Goal: Information Seeking & Learning: Check status

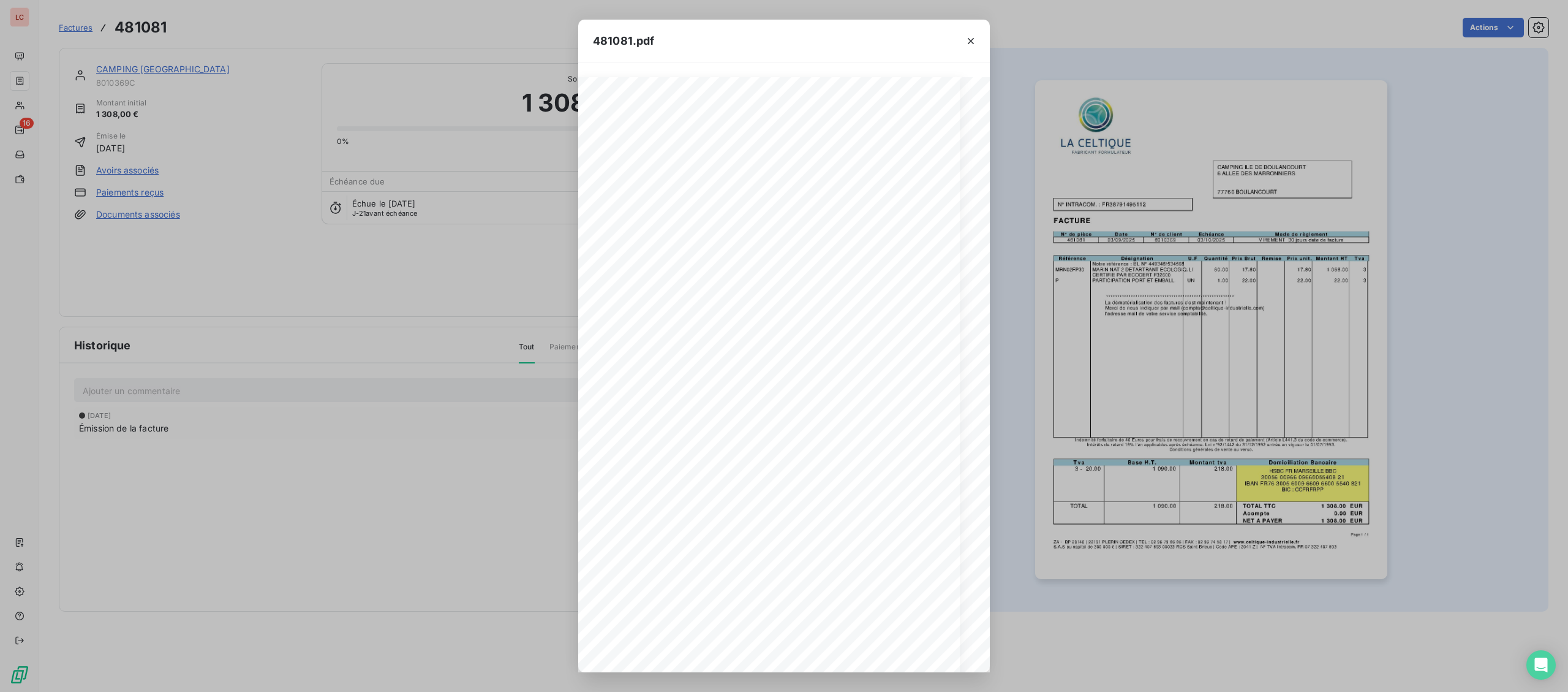
click at [24, 99] on div "481081.pdf Page 1 / 1 ZA - BP 20140 | [PHONE_NUMBER] CEDEX | TEL : [PHONE_NUMBE…" at bounding box center [784, 346] width 1568 height 692
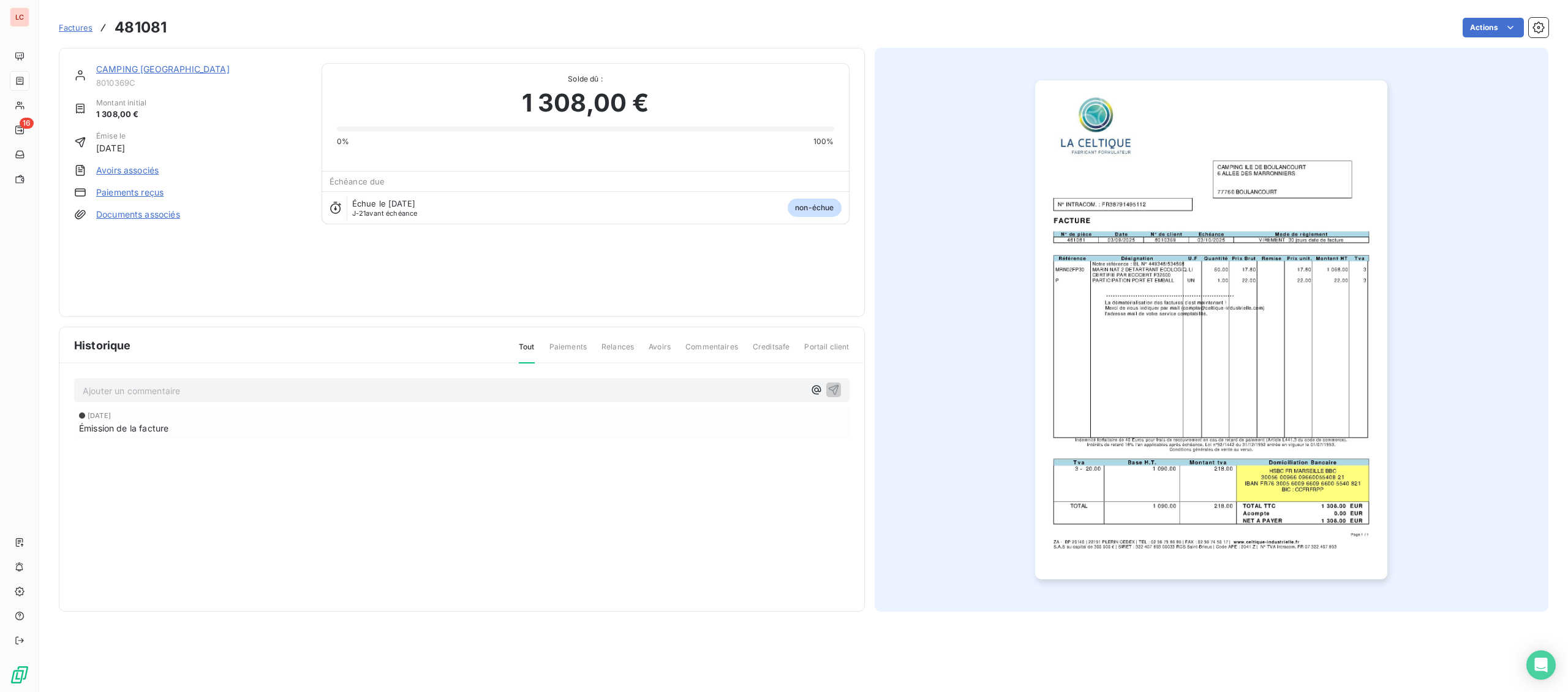
scroll to position [0, 15]
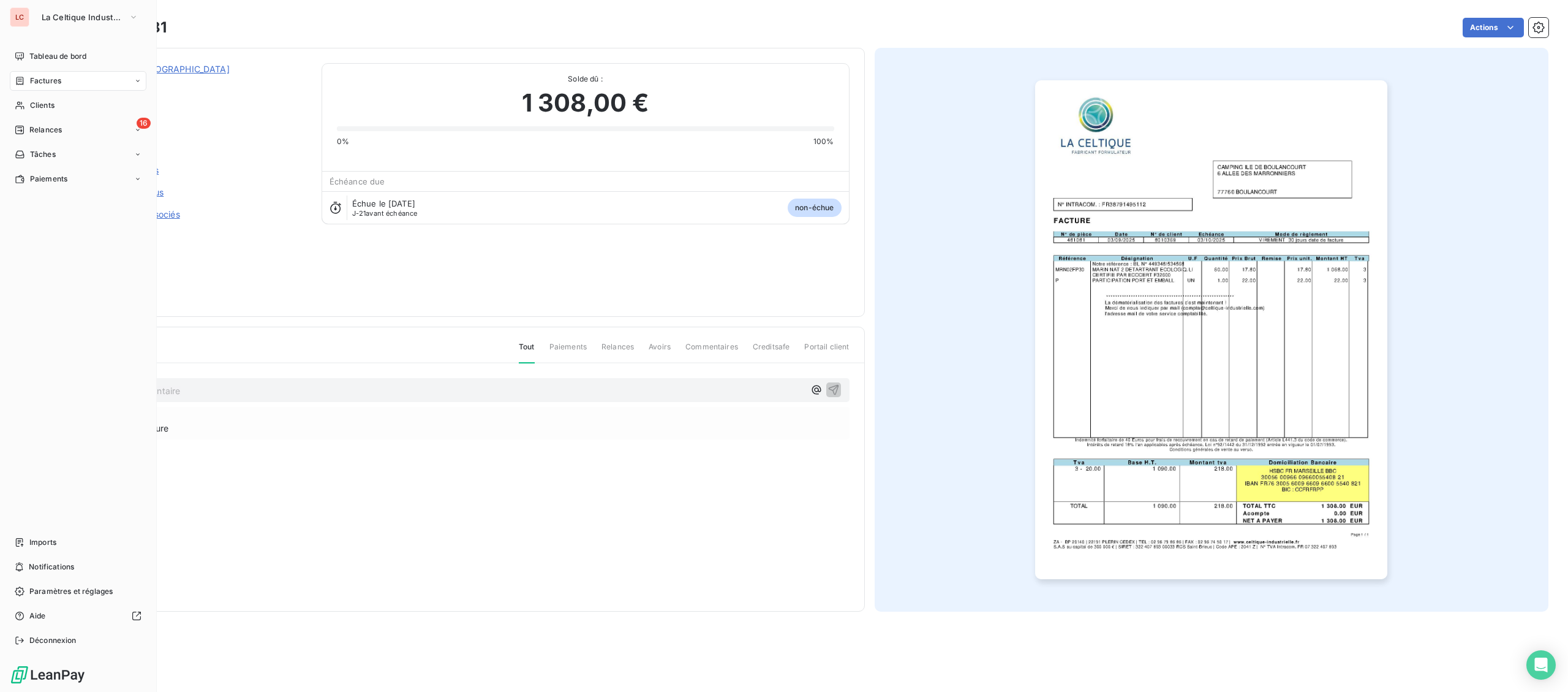
click at [21, 108] on icon at bounding box center [19, 106] width 8 height 8
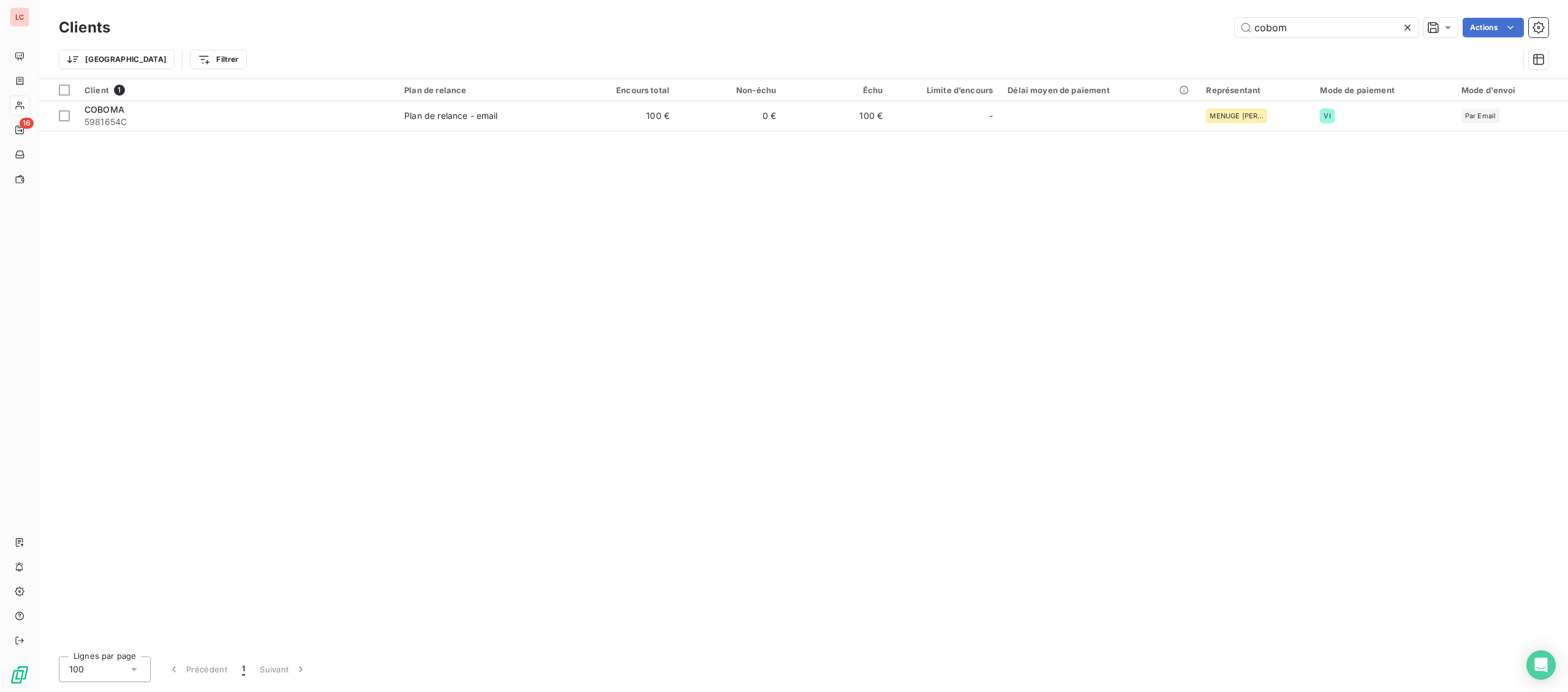
drag, startPoint x: 1183, startPoint y: 27, endPoint x: 1001, endPoint y: 13, distance: 182.5
click at [1235, 37] on input "cobom" at bounding box center [1327, 28] width 184 height 20
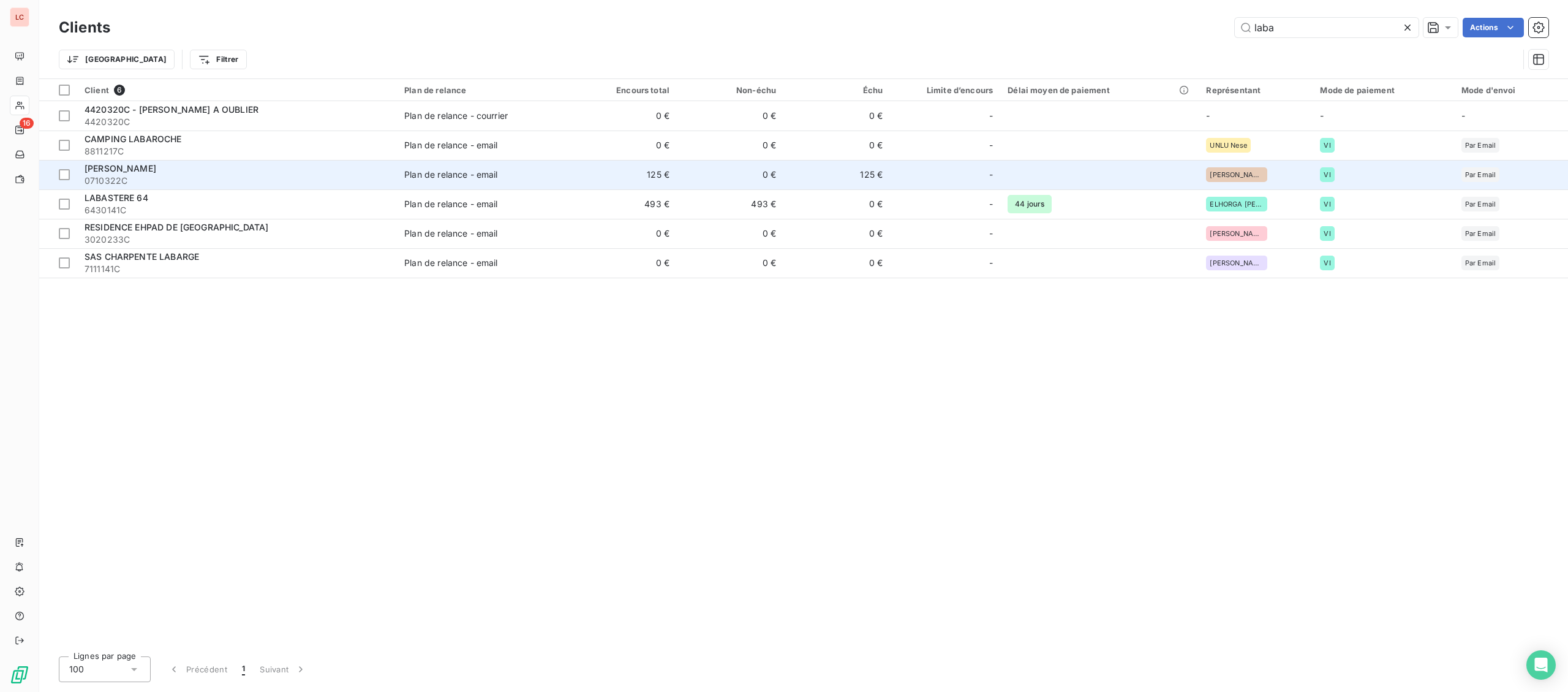
type input "laba"
click at [169, 185] on span "0710322C" at bounding box center [237, 181] width 305 height 12
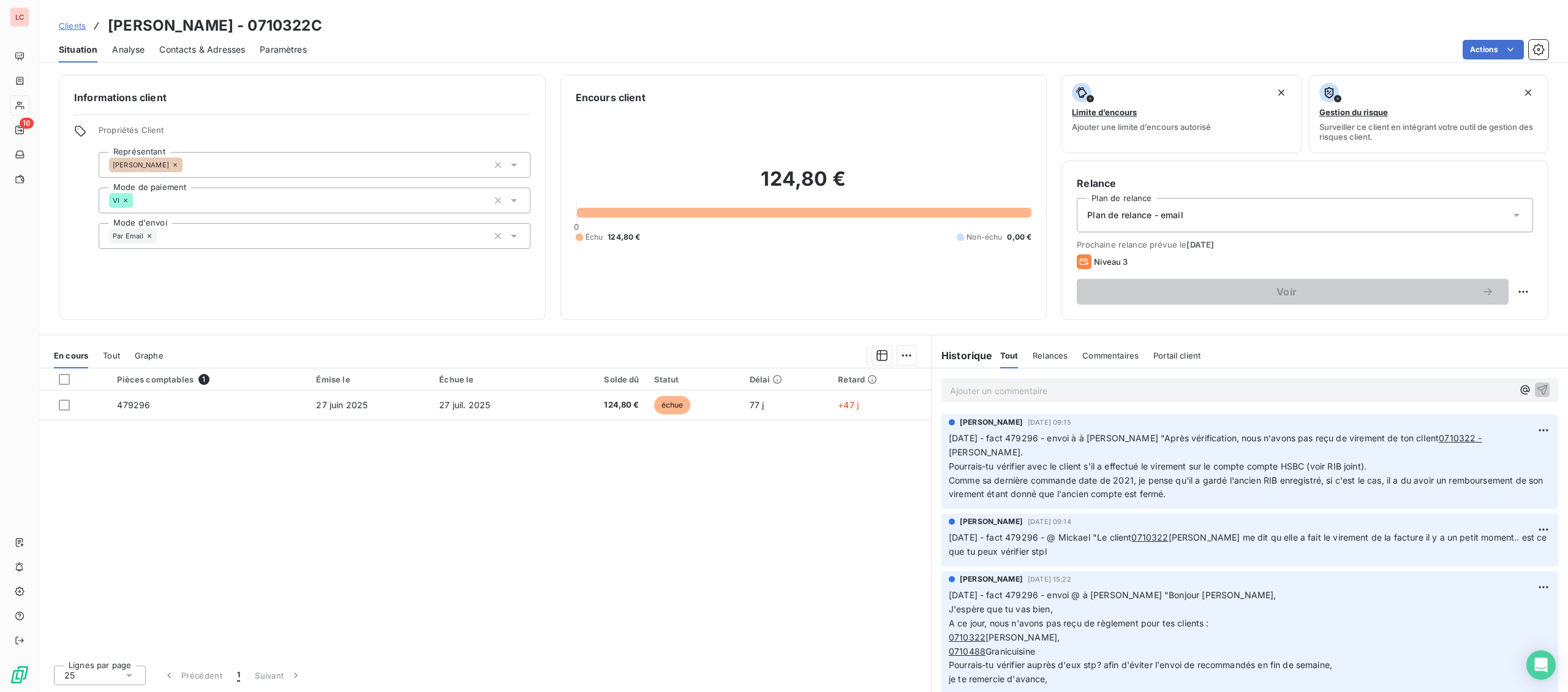
click at [997, 389] on p "Ajouter un commentaire ﻿" at bounding box center [1231, 391] width 563 height 15
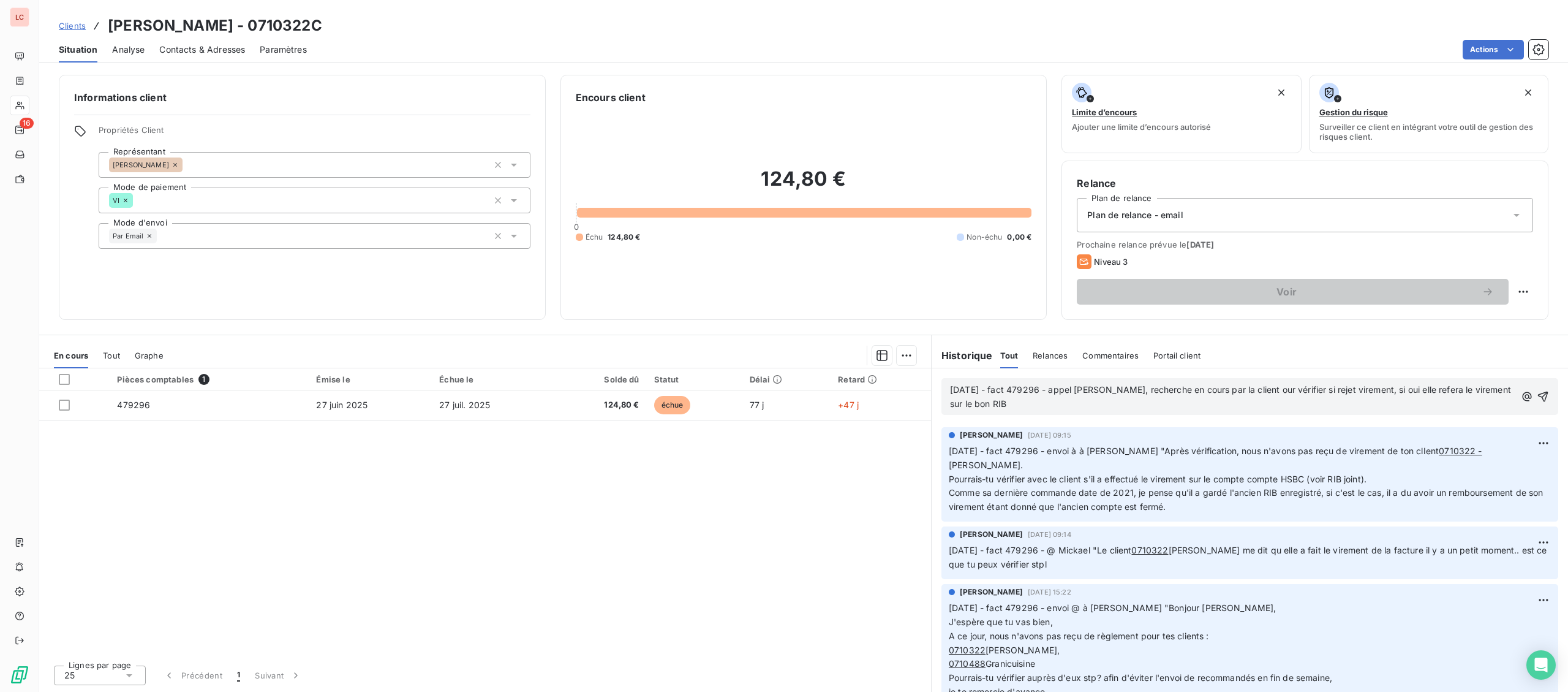
click at [1263, 394] on span "[DATE] - fact 479296 - appel [PERSON_NAME], recherche en cours par la client ou…" at bounding box center [1231, 396] width 563 height 25
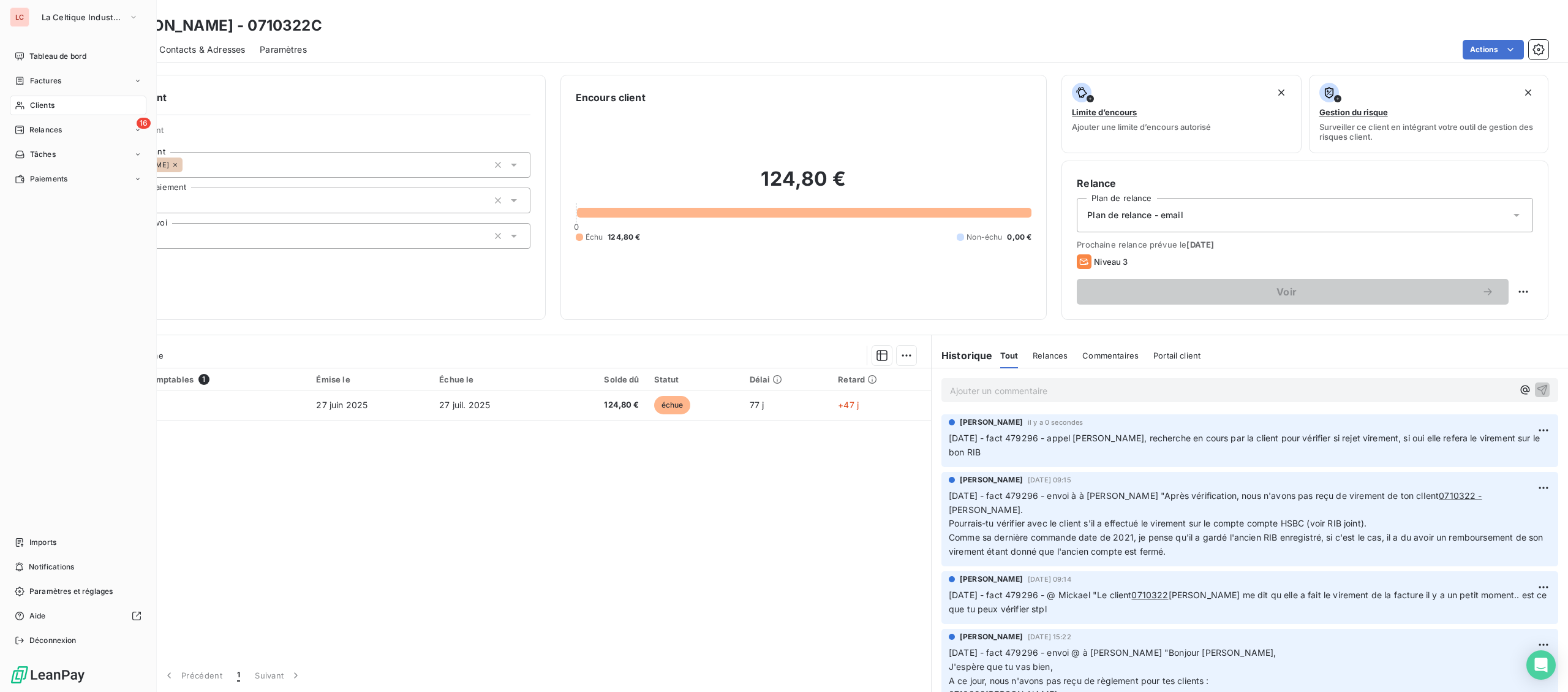
drag, startPoint x: 22, startPoint y: 105, endPoint x: 270, endPoint y: 120, distance: 248.5
click at [23, 105] on icon at bounding box center [20, 105] width 11 height 10
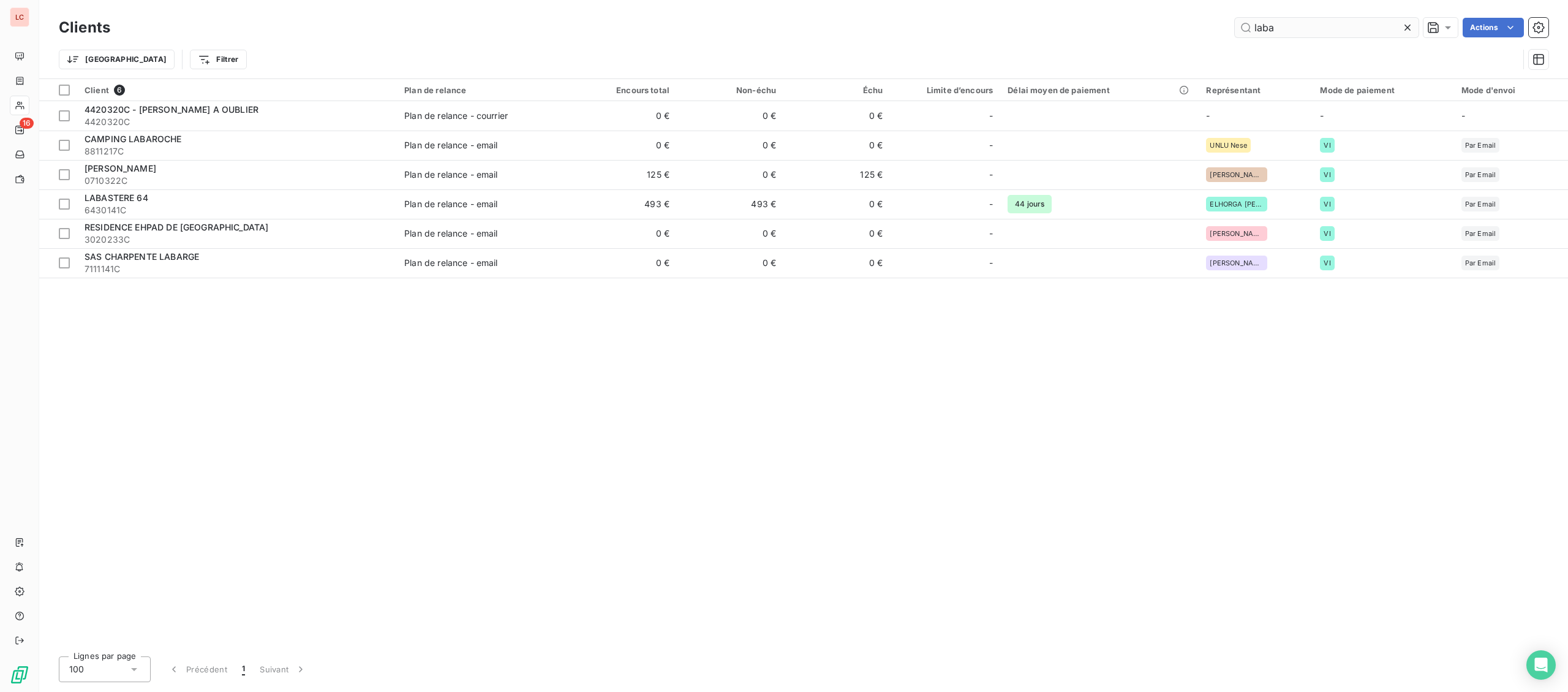
drag, startPoint x: 1343, startPoint y: 32, endPoint x: 1020, endPoint y: 25, distance: 323.1
click at [1235, 25] on input "laba" at bounding box center [1327, 28] width 184 height 20
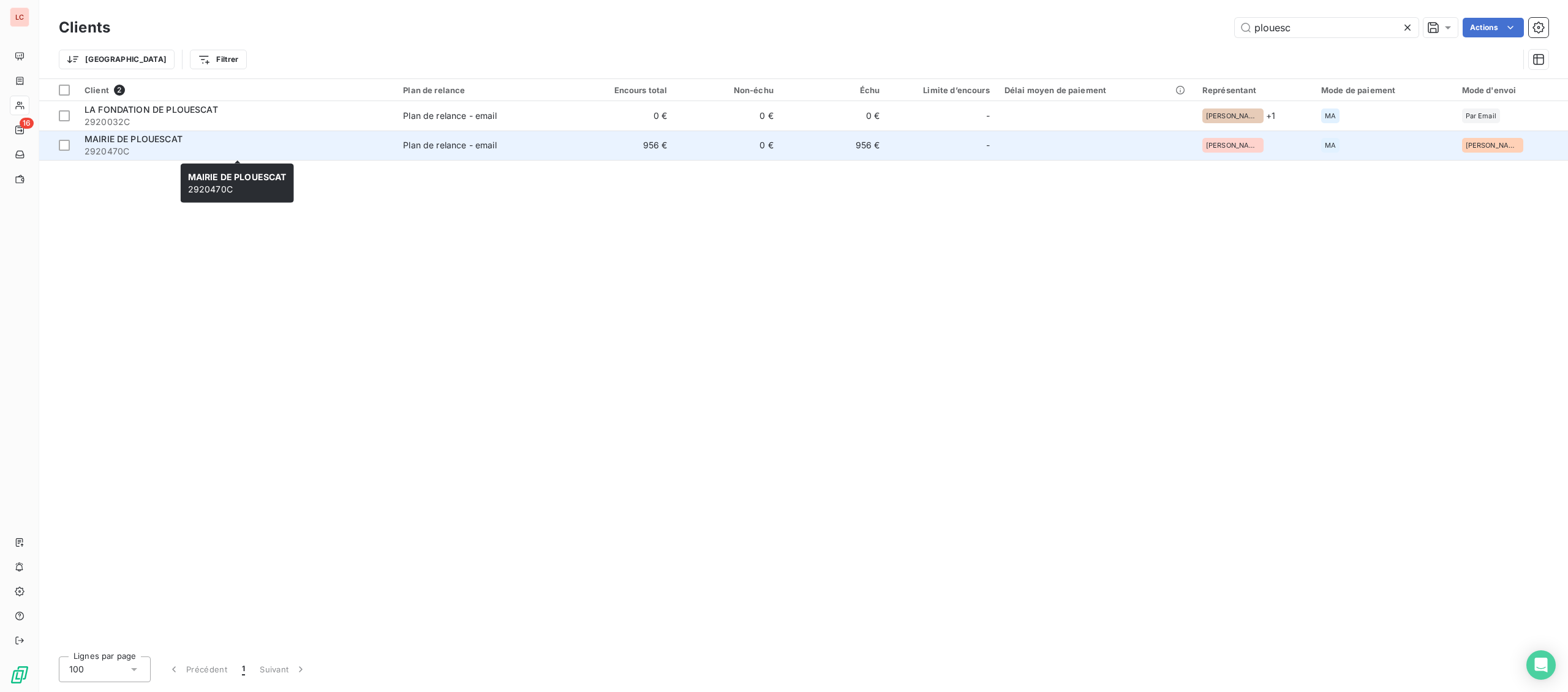
type input "plouesc"
click at [277, 152] on span "2920470C" at bounding box center [236, 151] width 304 height 12
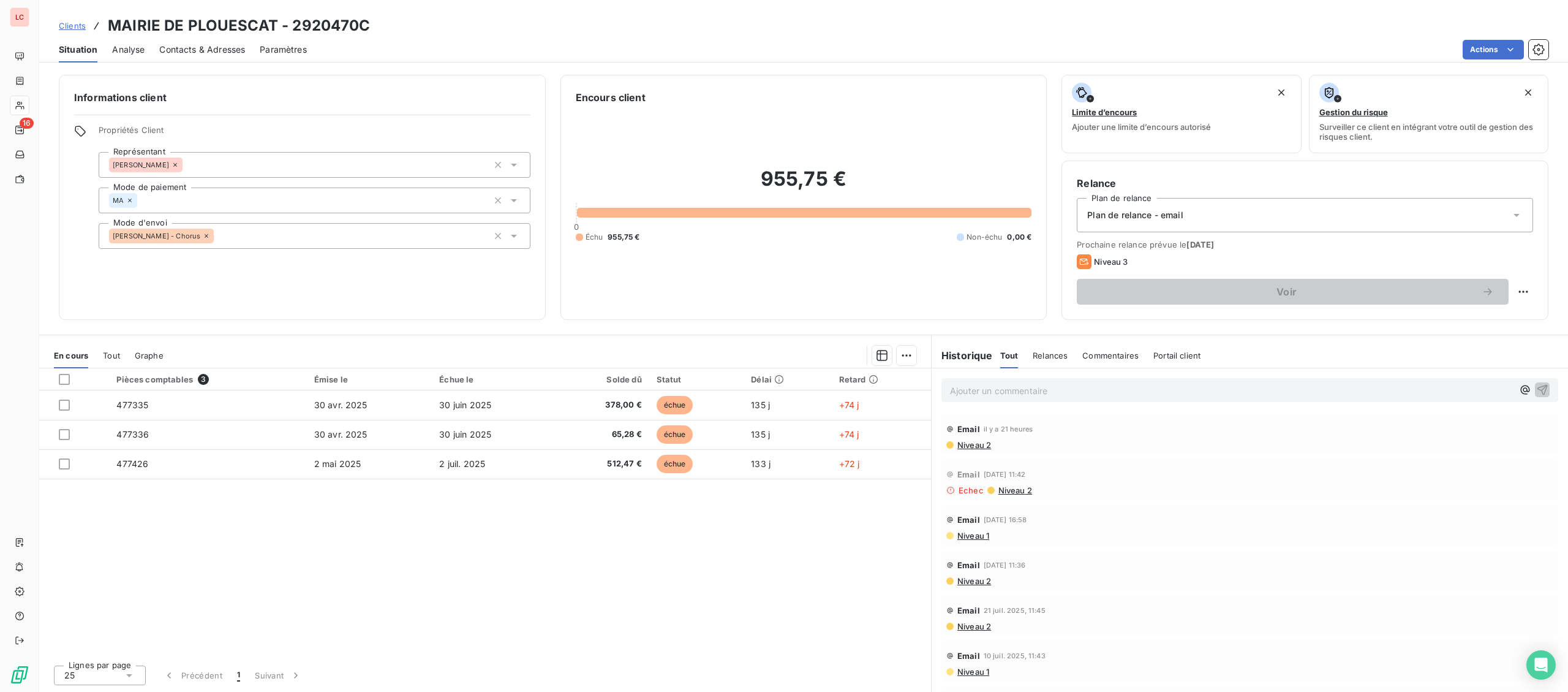
click at [1130, 389] on p "Ajouter un commentaire ﻿" at bounding box center [1231, 391] width 563 height 15
click at [1212, 390] on p "[DATE] -fact 477335-477336-477426 - @ client "" at bounding box center [1231, 390] width 563 height 14
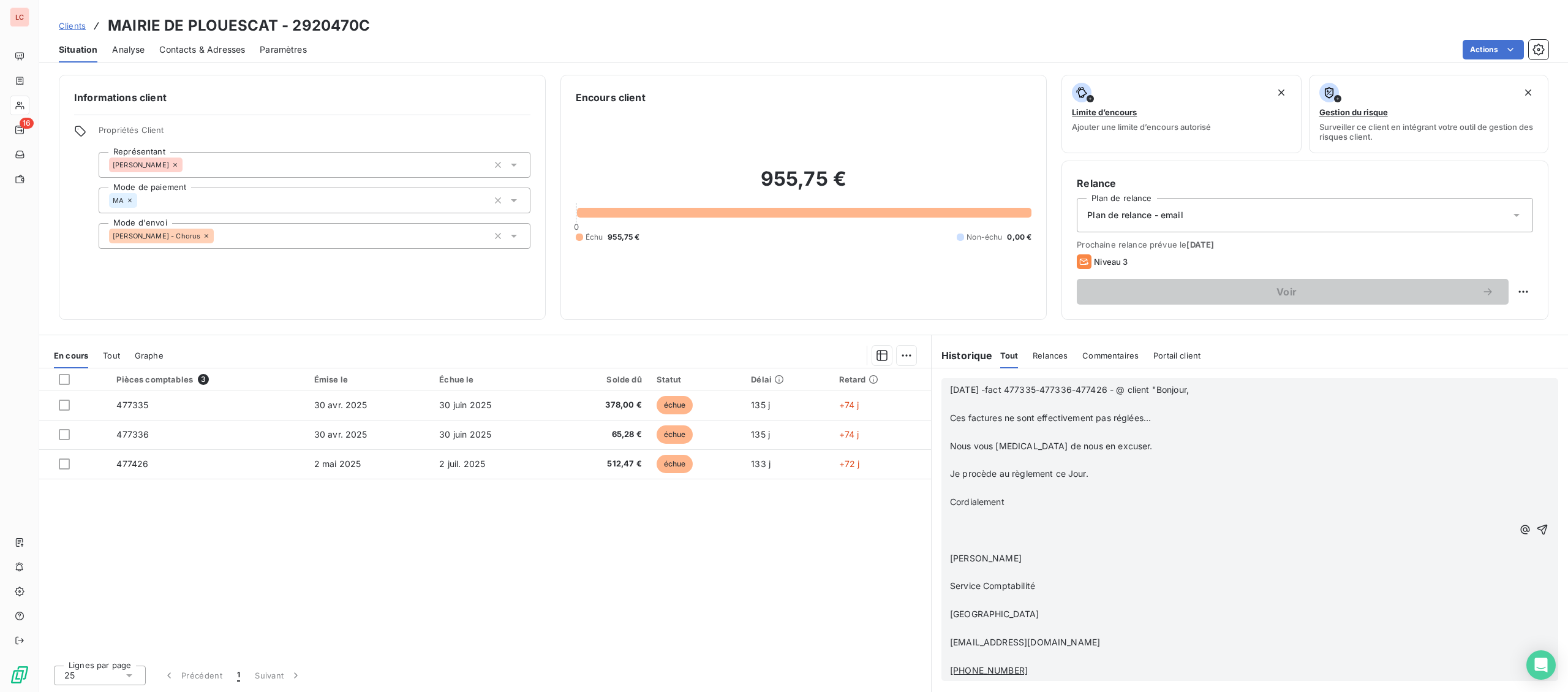
click at [1212, 409] on p "﻿" at bounding box center [1231, 404] width 563 height 14
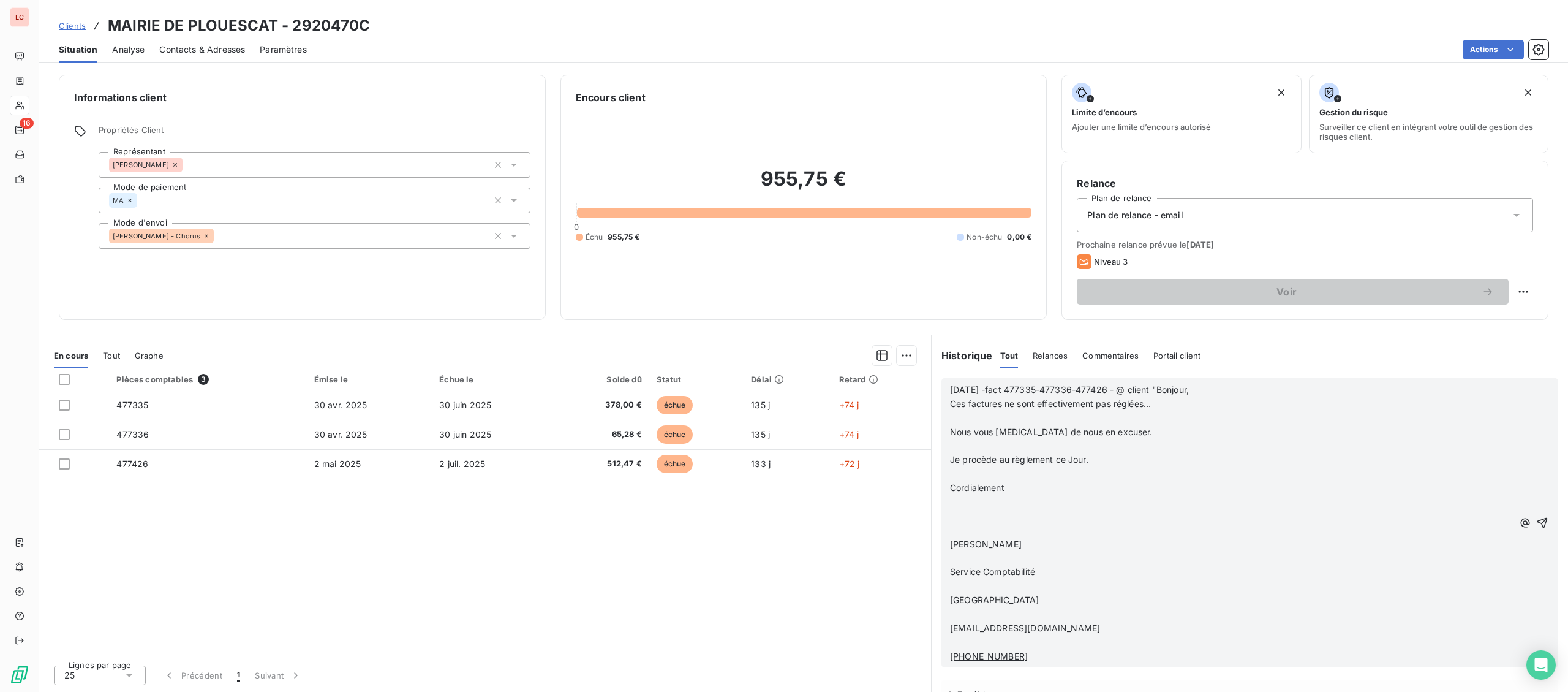
click at [1195, 418] on p "﻿" at bounding box center [1231, 418] width 563 height 14
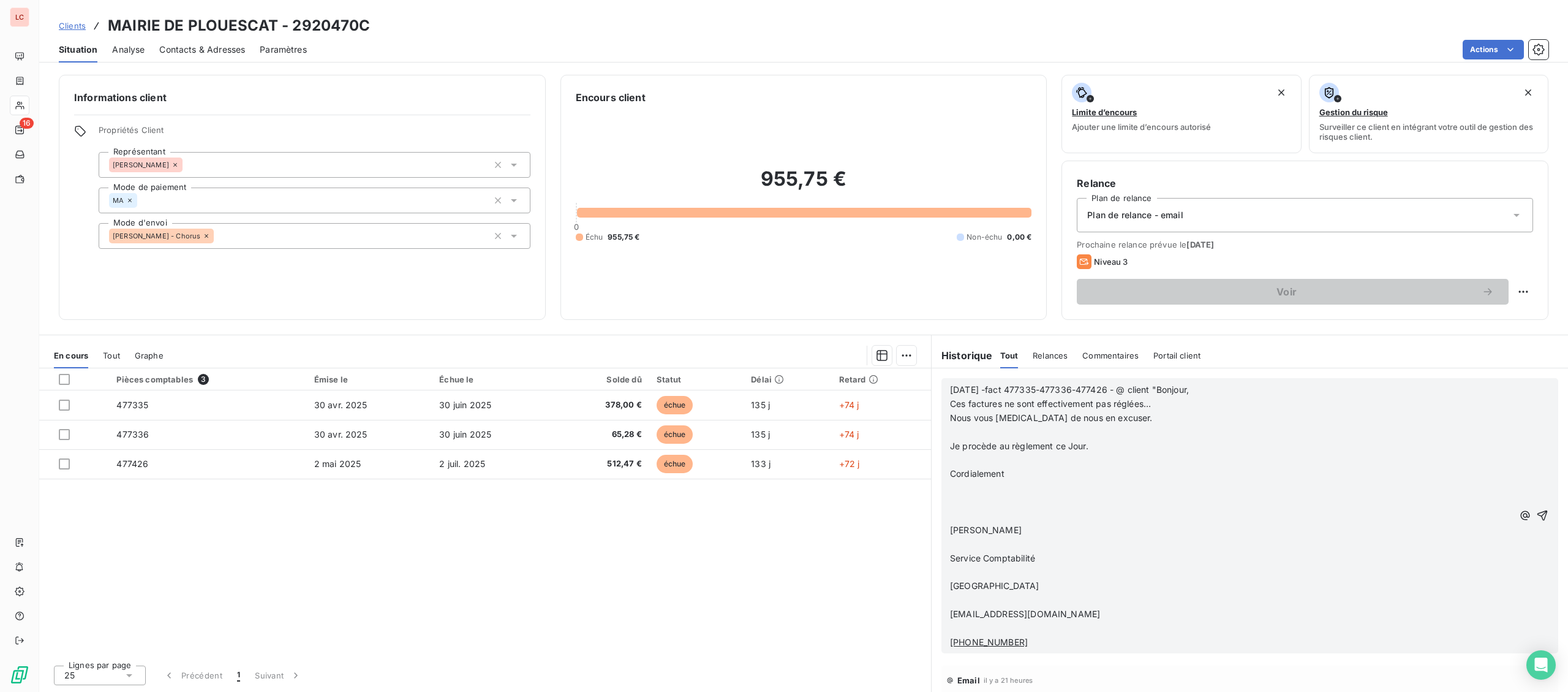
click at [1177, 431] on p "﻿" at bounding box center [1231, 432] width 563 height 14
click at [1163, 441] on p "﻿" at bounding box center [1231, 446] width 563 height 14
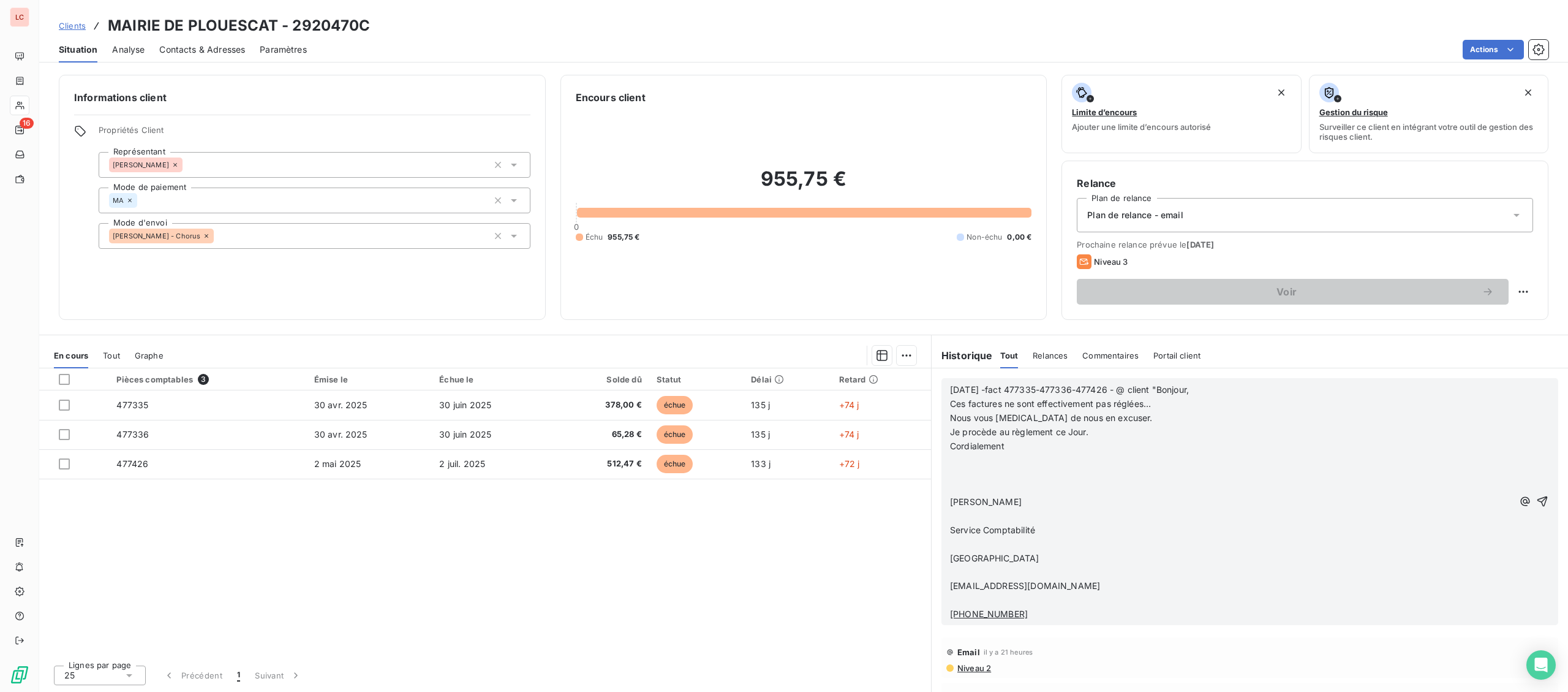
click at [1151, 449] on p "Cordialement" at bounding box center [1231, 446] width 563 height 14
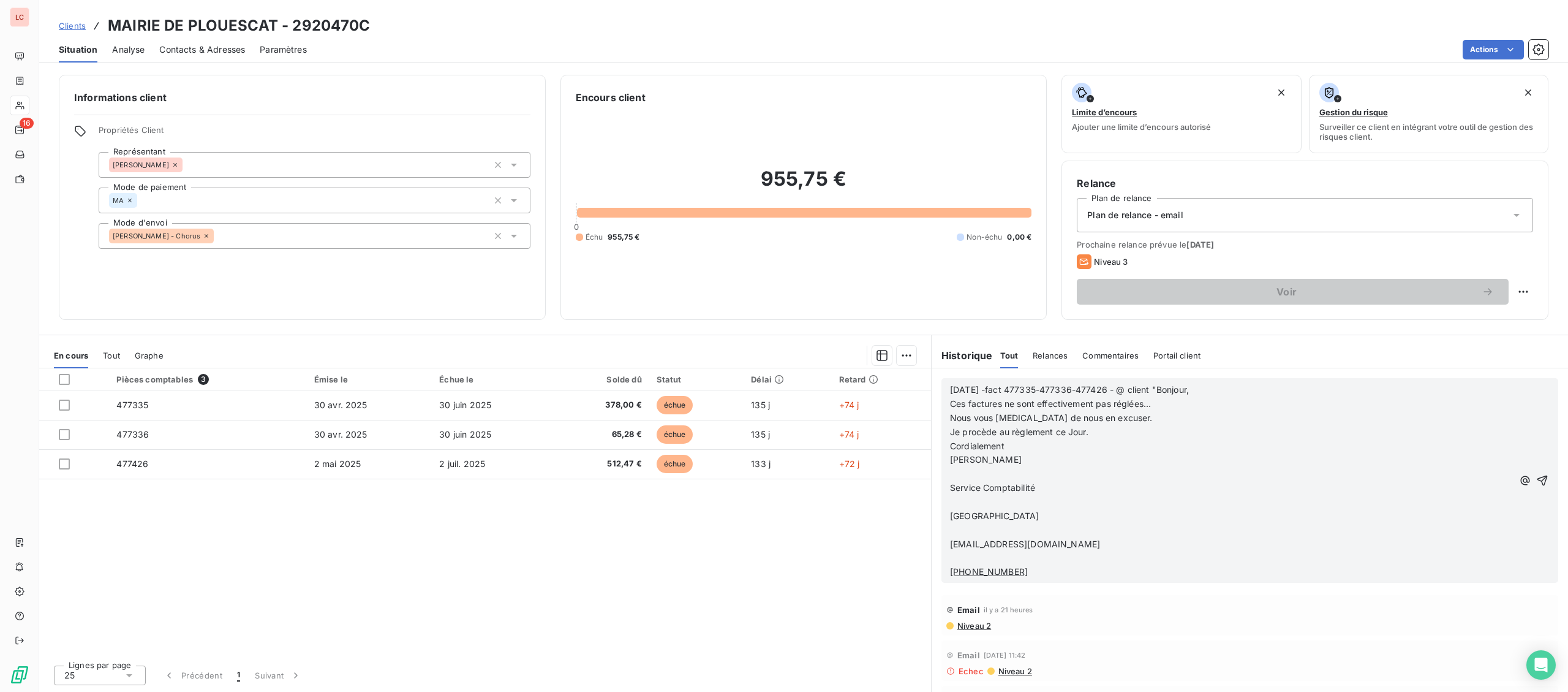
click at [1141, 458] on p "[PERSON_NAME]" at bounding box center [1231, 460] width 563 height 14
click at [1131, 475] on p "Service Comptabilité" at bounding box center [1231, 474] width 563 height 14
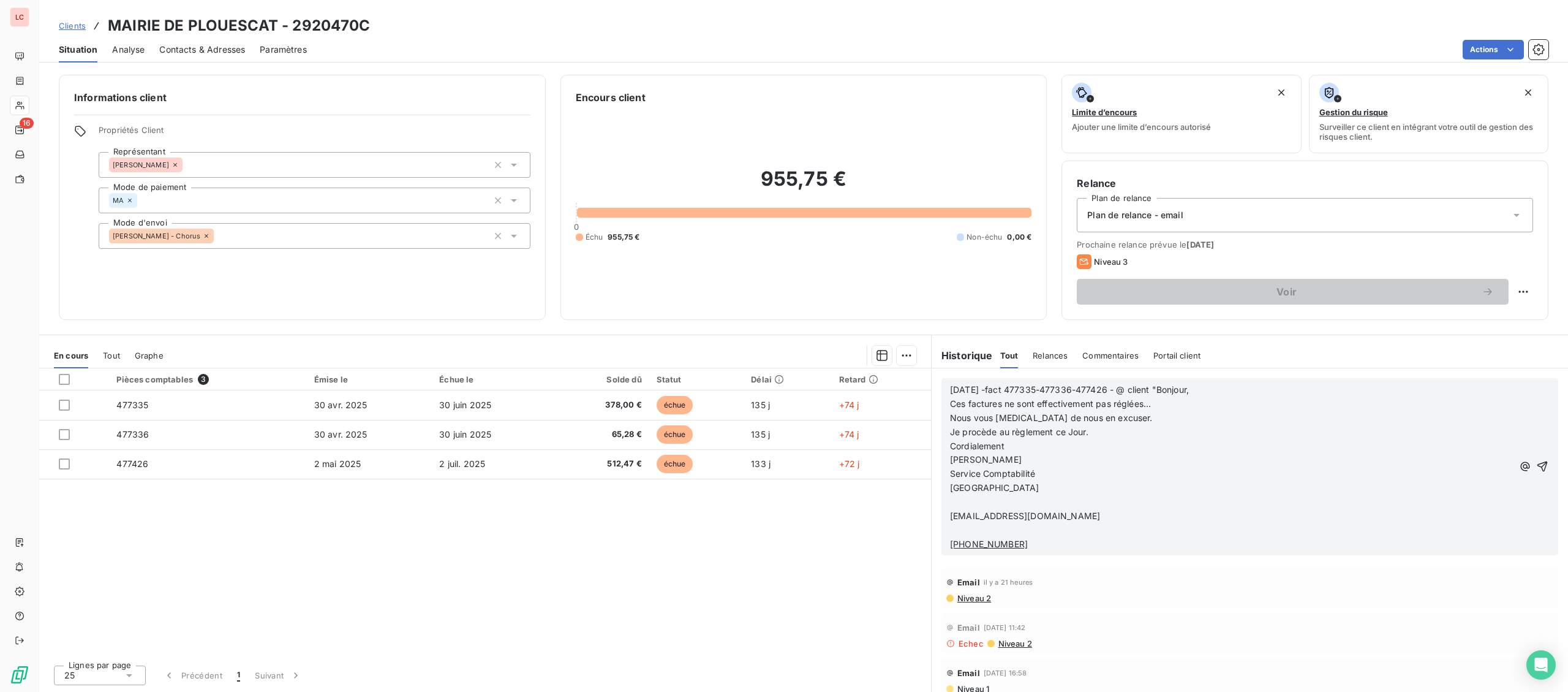
click at [1122, 485] on p "[GEOGRAPHIC_DATA]" at bounding box center [1231, 488] width 563 height 14
click at [1122, 498] on p "[EMAIL_ADDRESS][DOMAIN_NAME]" at bounding box center [1231, 502] width 563 height 14
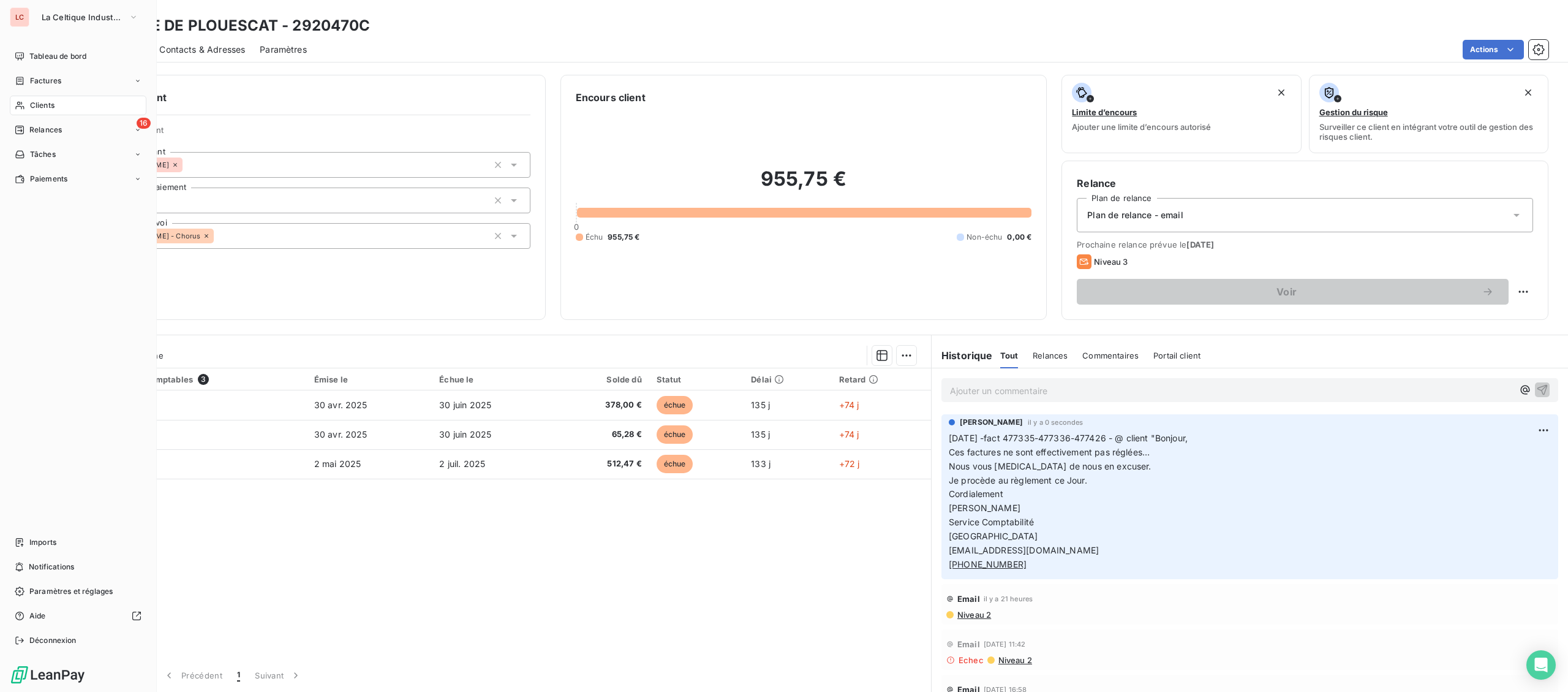
click at [22, 98] on div "Clients" at bounding box center [78, 106] width 136 height 20
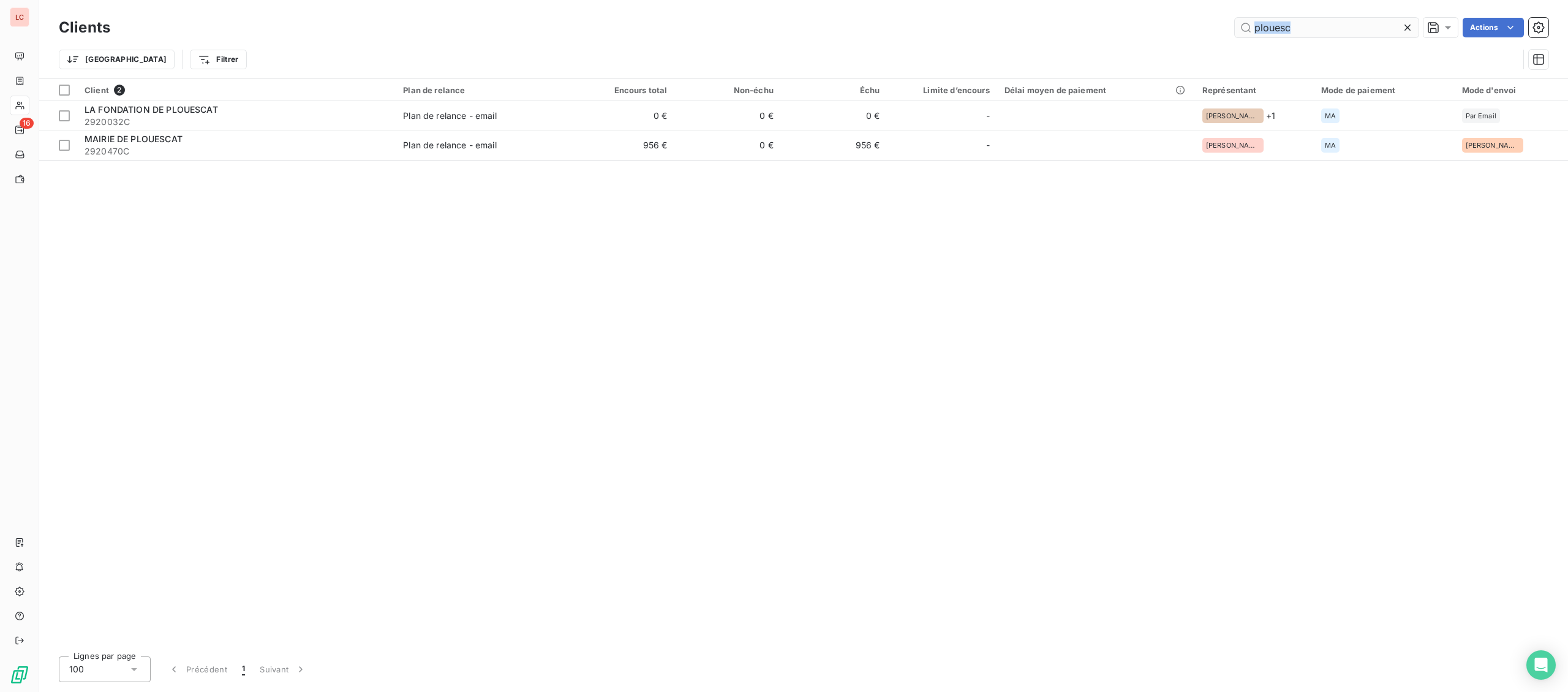
click at [1246, 30] on div "Clients plouesc Actions Trier Filtrer" at bounding box center [804, 46] width 1489 height 64
drag, startPoint x: 1282, startPoint y: 25, endPoint x: 1208, endPoint y: 23, distance: 74.0
click at [1235, 23] on input "plouesc" at bounding box center [1327, 28] width 184 height 20
type input "c"
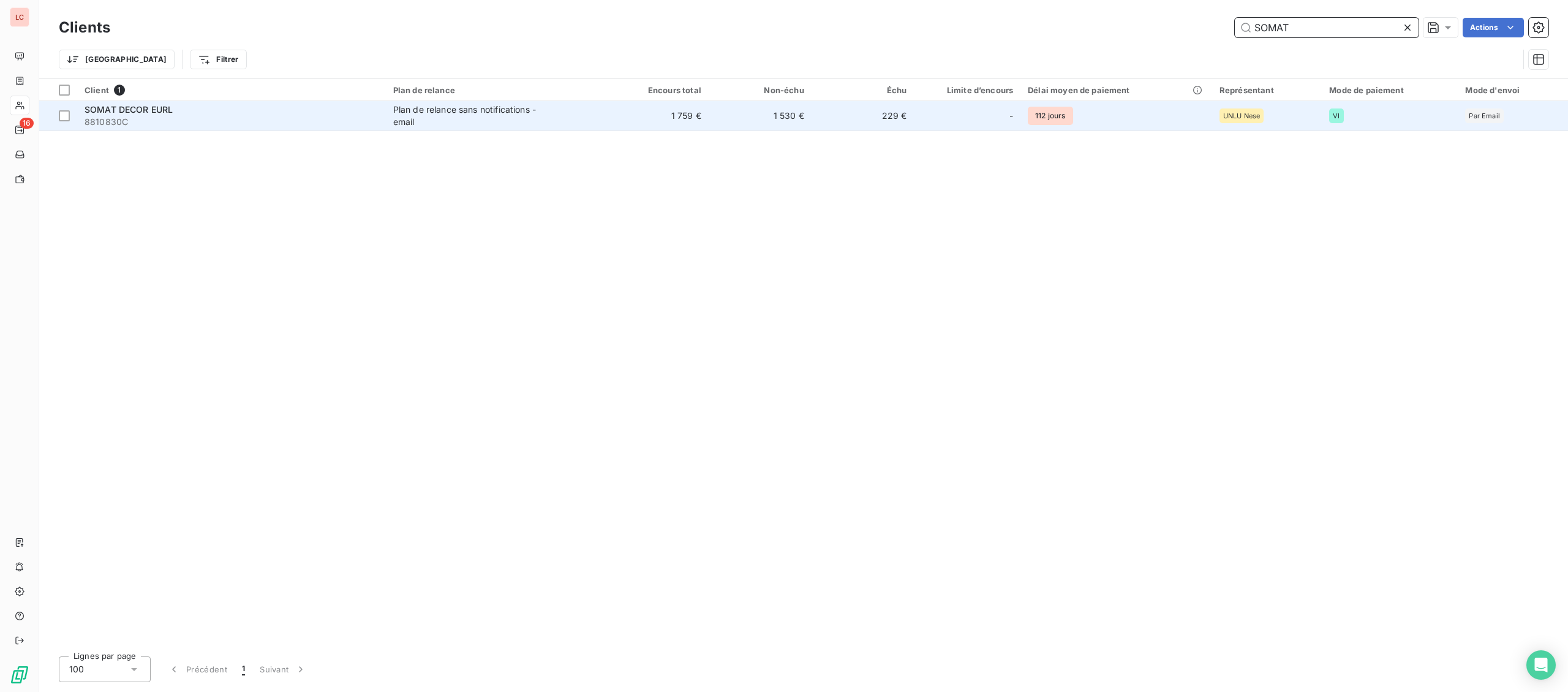
type input "SOMAT"
click at [156, 117] on span "8810830C" at bounding box center [231, 122] width 294 height 12
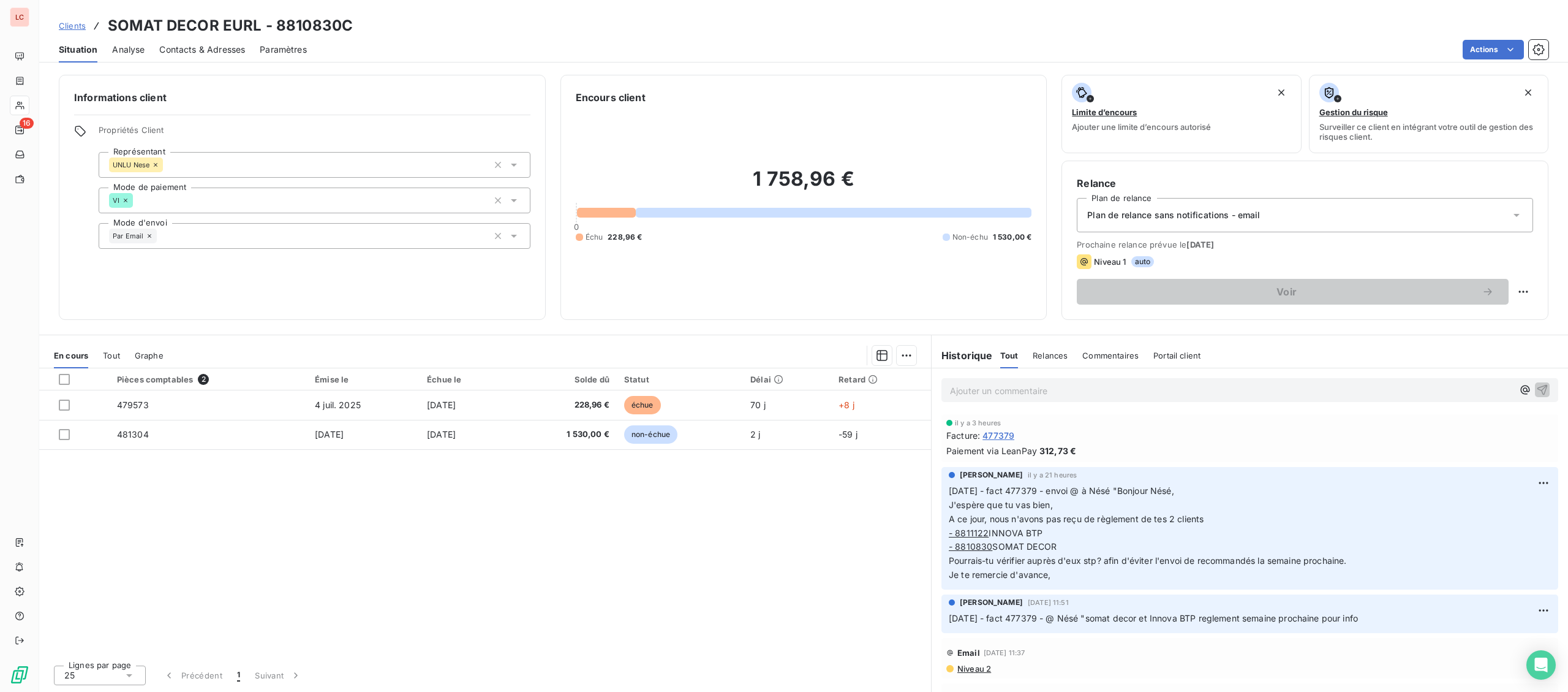
click at [990, 400] on div "Ajouter un commentaire ﻿" at bounding box center [1249, 389] width 617 height 24
click at [990, 392] on p "Ajouter un commentaire ﻿" at bounding box center [1231, 391] width 563 height 15
click at [1071, 392] on span "[DATE] - fact 479573 - a^ppel Nésé, client vient de faire le virement" at bounding box center [1089, 389] width 280 height 11
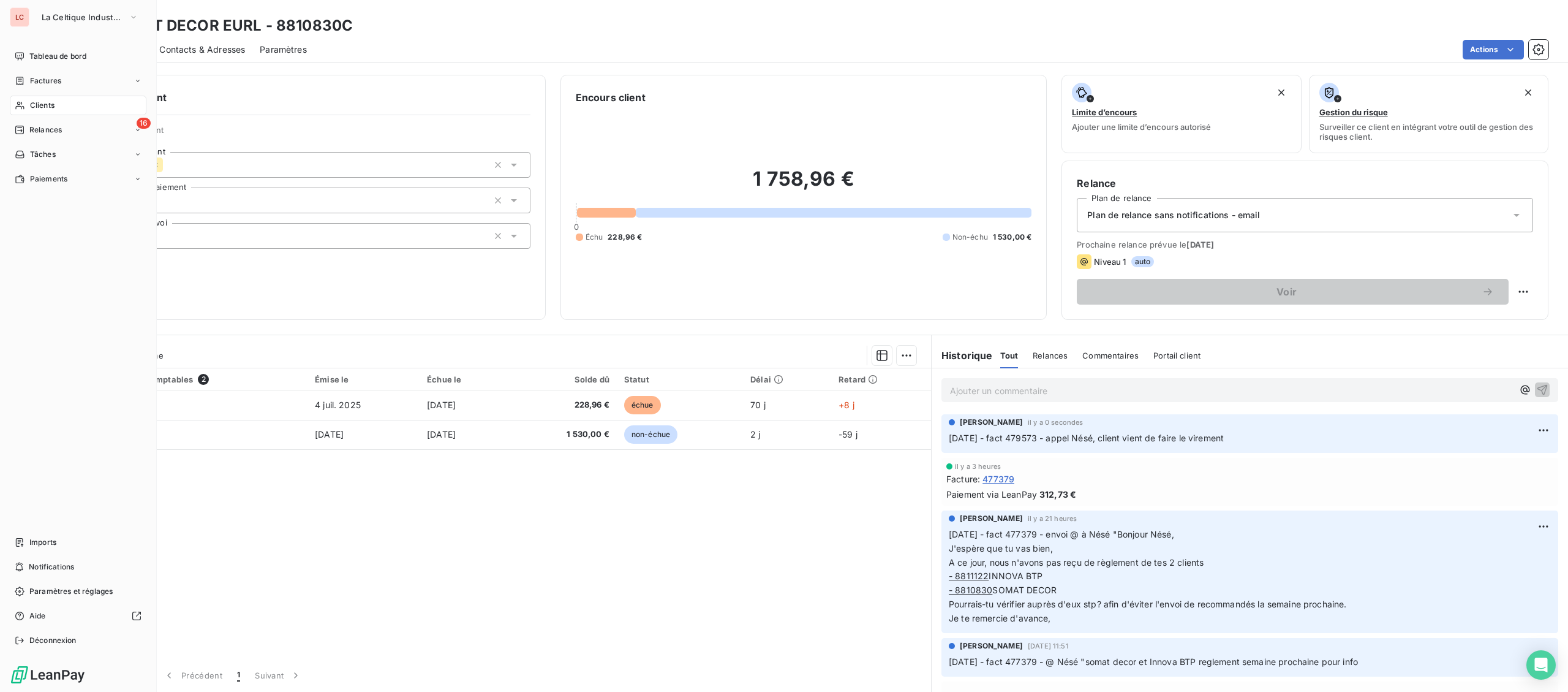
click at [34, 105] on span "Clients" at bounding box center [42, 105] width 25 height 11
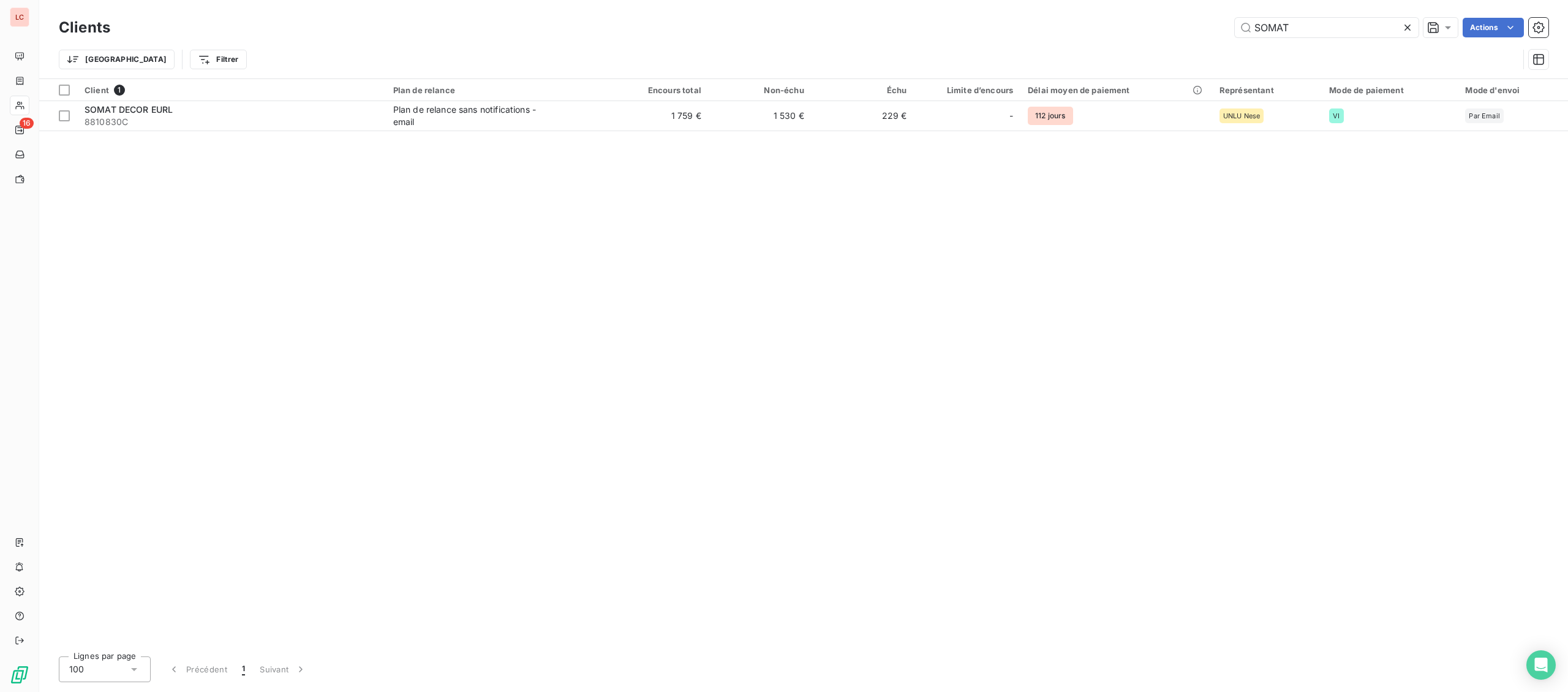
drag, startPoint x: 1318, startPoint y: 21, endPoint x: 1202, endPoint y: 24, distance: 116.0
click at [1235, 25] on input "SOMAT" at bounding box center [1327, 28] width 184 height 20
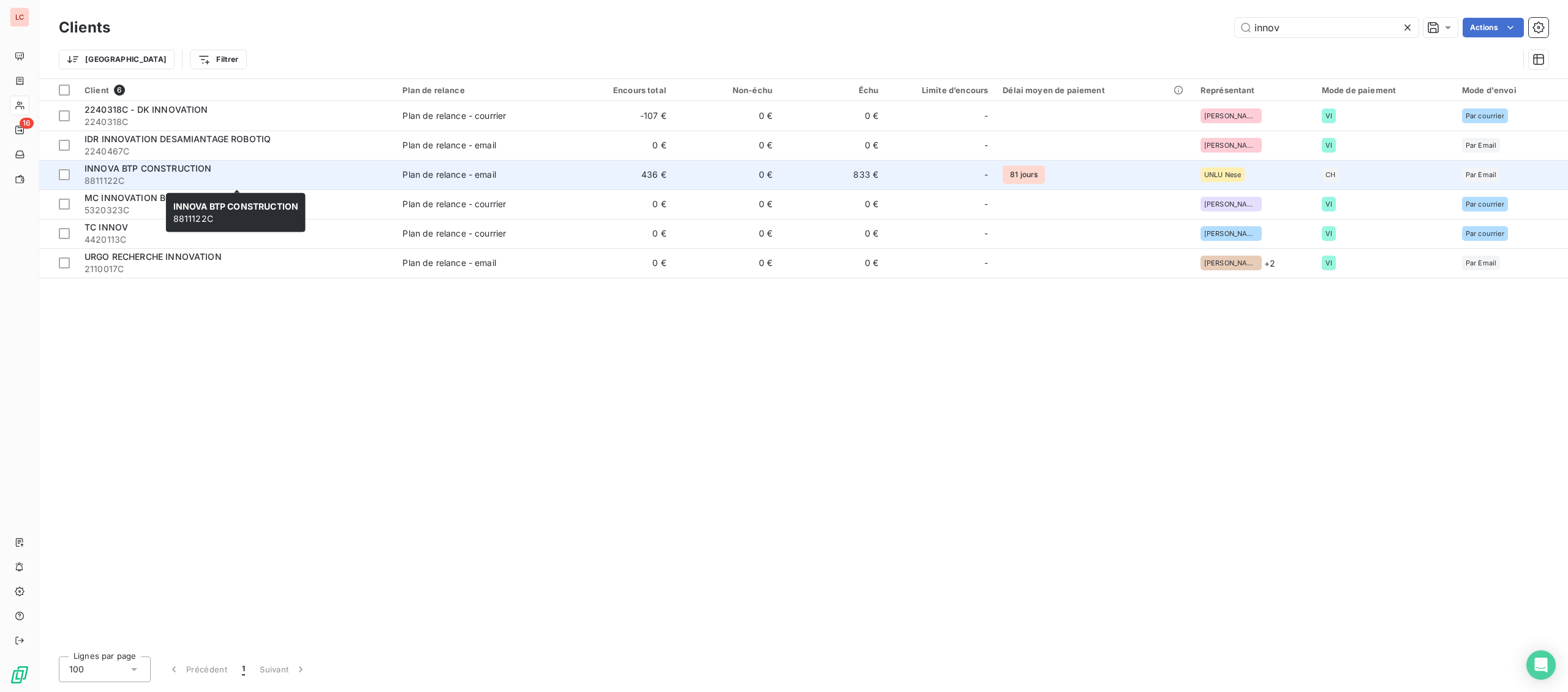
type input "innov"
click at [188, 181] on span "8811122C" at bounding box center [236, 181] width 303 height 12
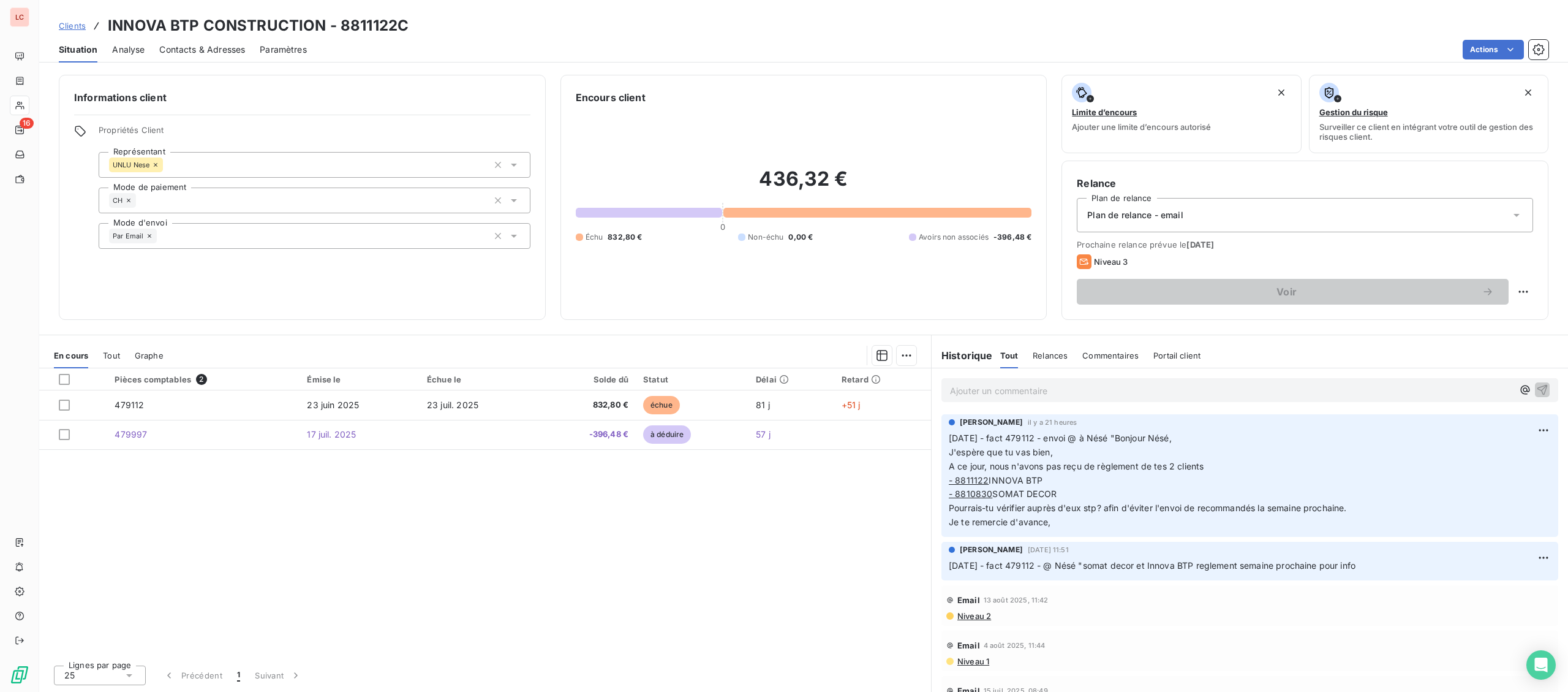
click at [1165, 389] on p "Ajouter un commentaire ﻿" at bounding box center [1231, 391] width 563 height 15
